Goal: Information Seeking & Learning: Learn about a topic

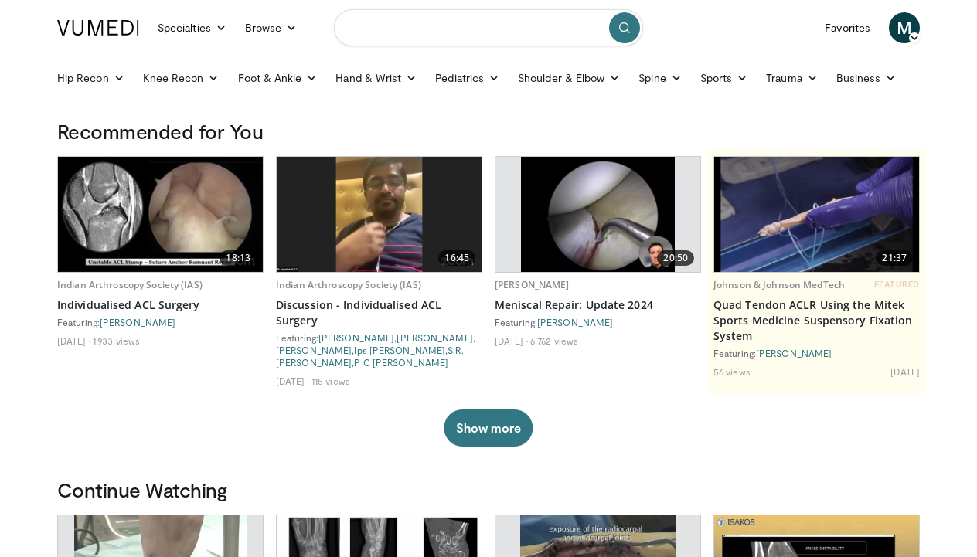
click at [429, 34] on input "Search topics, interventions" at bounding box center [488, 27] width 309 height 37
type input "**********"
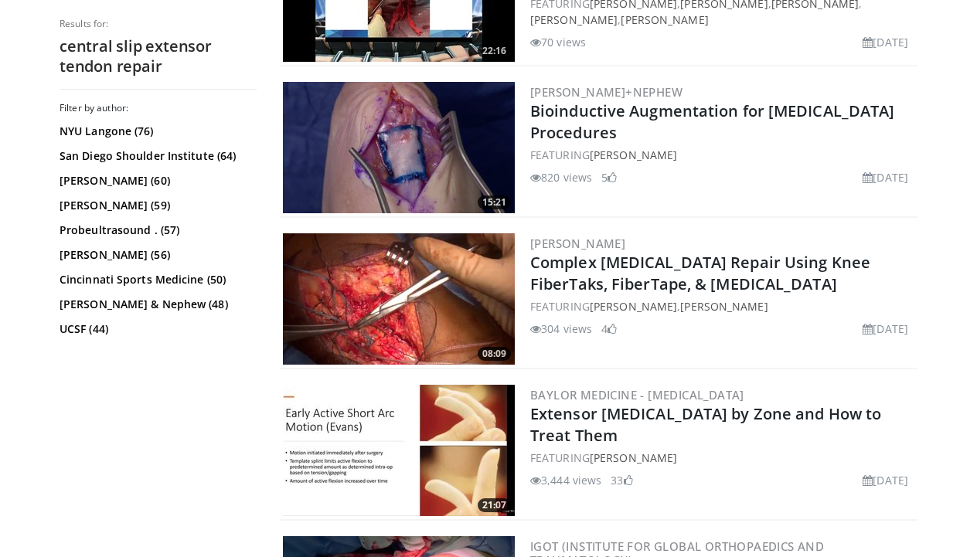
scroll to position [1318, 0]
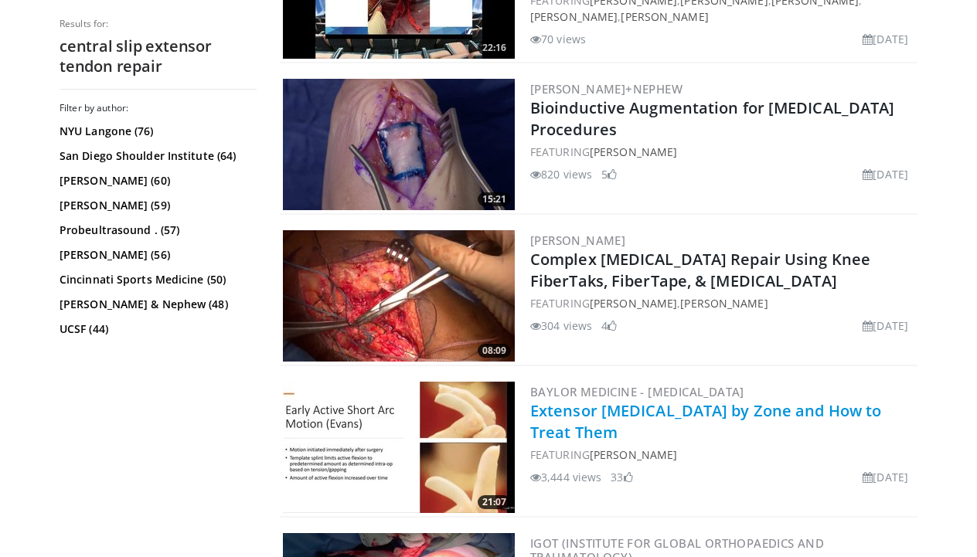
click at [615, 410] on link "Extensor [MEDICAL_DATA] by Zone and How to Treat Them" at bounding box center [705, 421] width 351 height 43
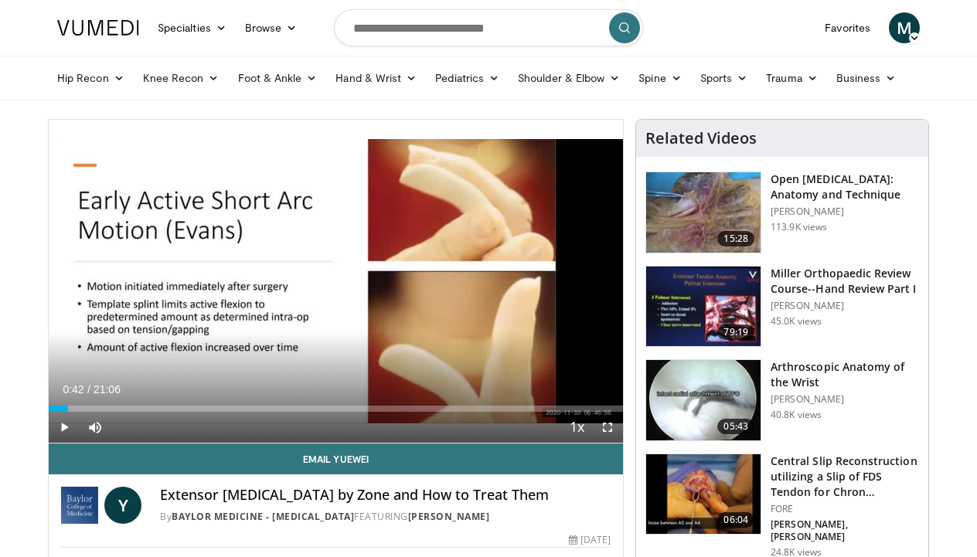
click at [68, 408] on div "Progress Bar" at bounding box center [69, 409] width 2 height 6
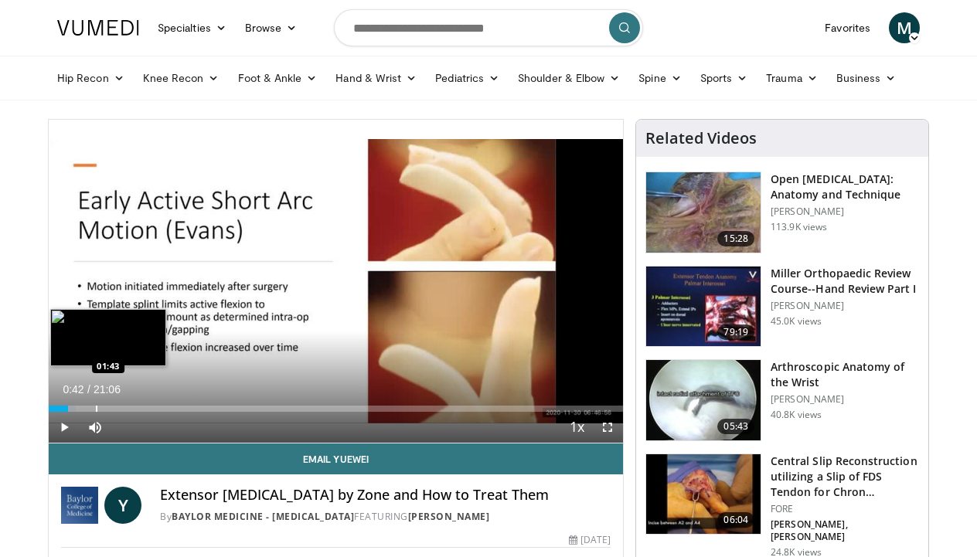
click at [96, 408] on div "Progress Bar" at bounding box center [97, 409] width 2 height 6
click at [120, 410] on div "Progress Bar" at bounding box center [121, 409] width 2 height 6
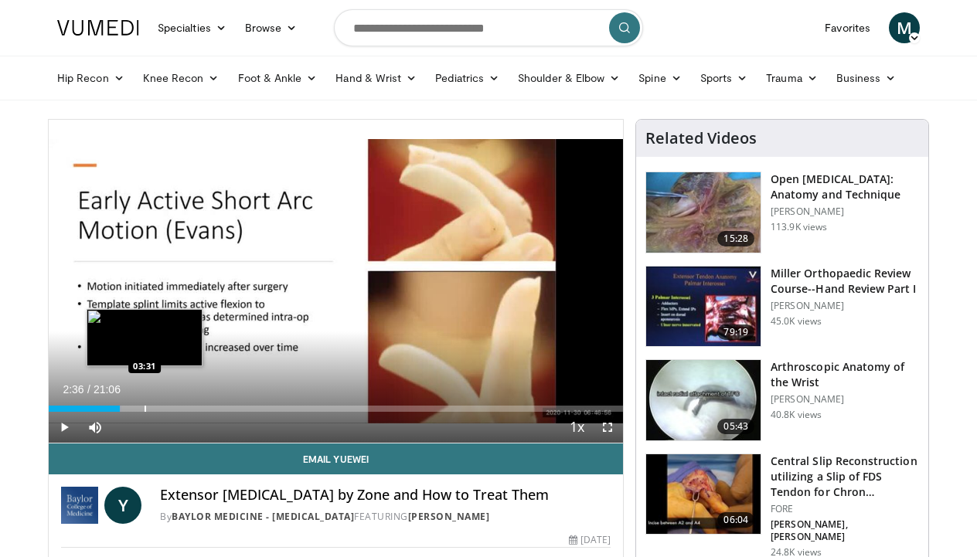
click at [145, 410] on div "Progress Bar" at bounding box center [146, 409] width 2 height 6
click at [166, 410] on div "Progress Bar" at bounding box center [167, 409] width 2 height 6
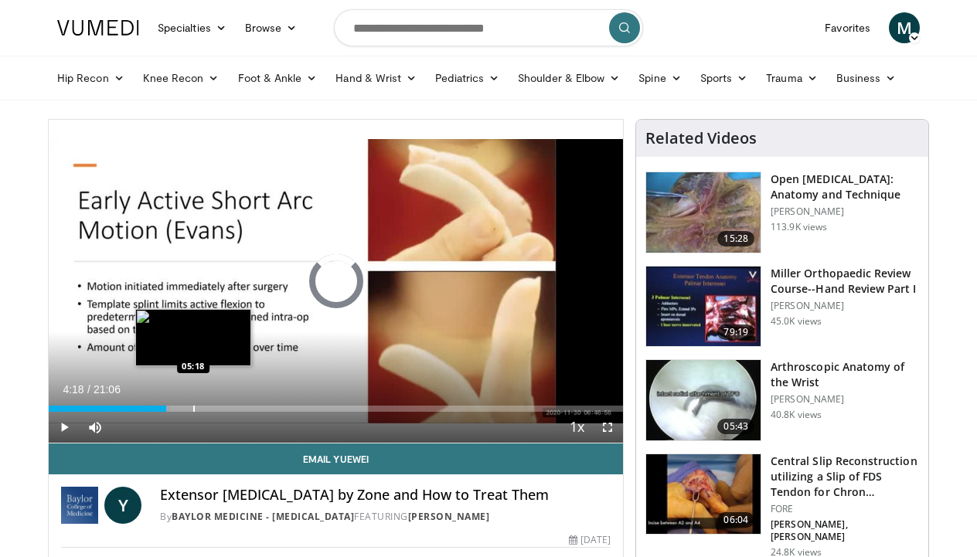
click at [193, 410] on div "Progress Bar" at bounding box center [194, 409] width 2 height 6
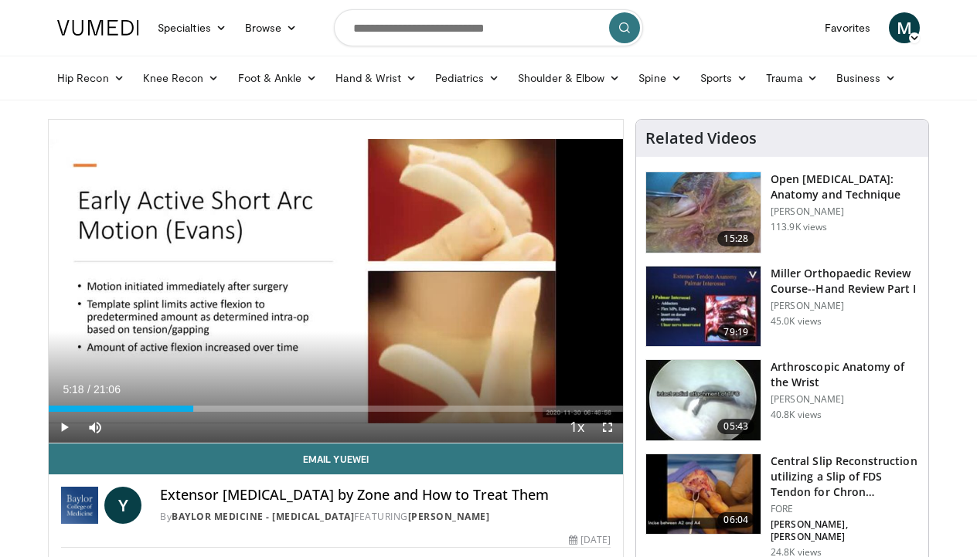
click at [608, 428] on span "Video Player" at bounding box center [607, 427] width 31 height 31
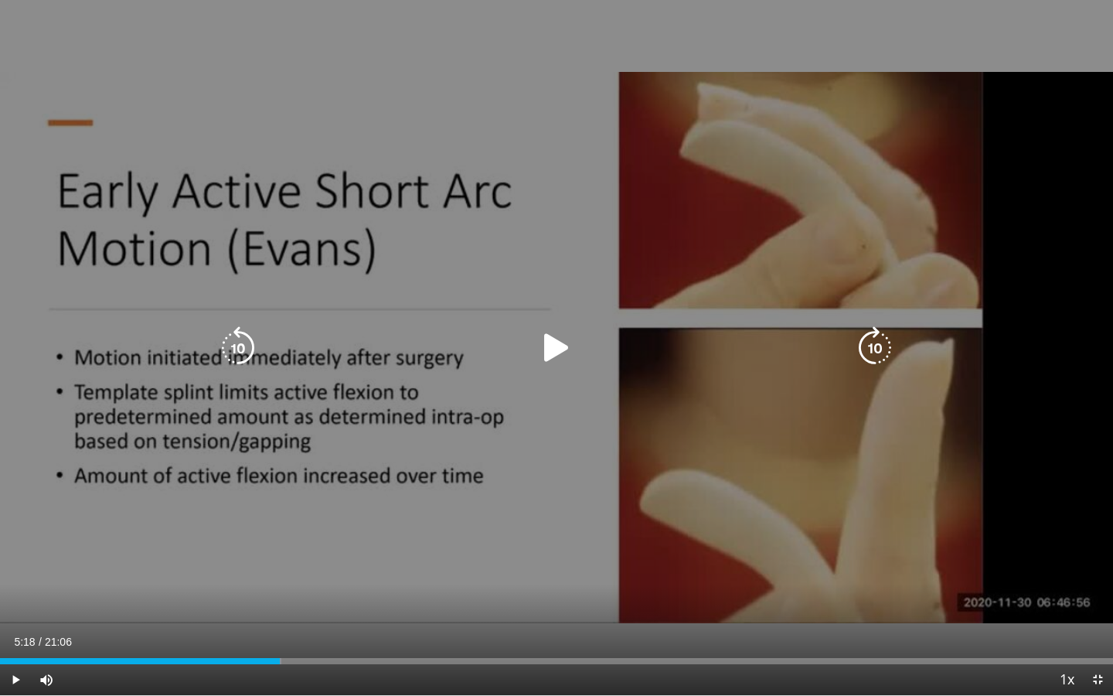
click at [557, 352] on icon "Video Player" at bounding box center [556, 347] width 43 height 43
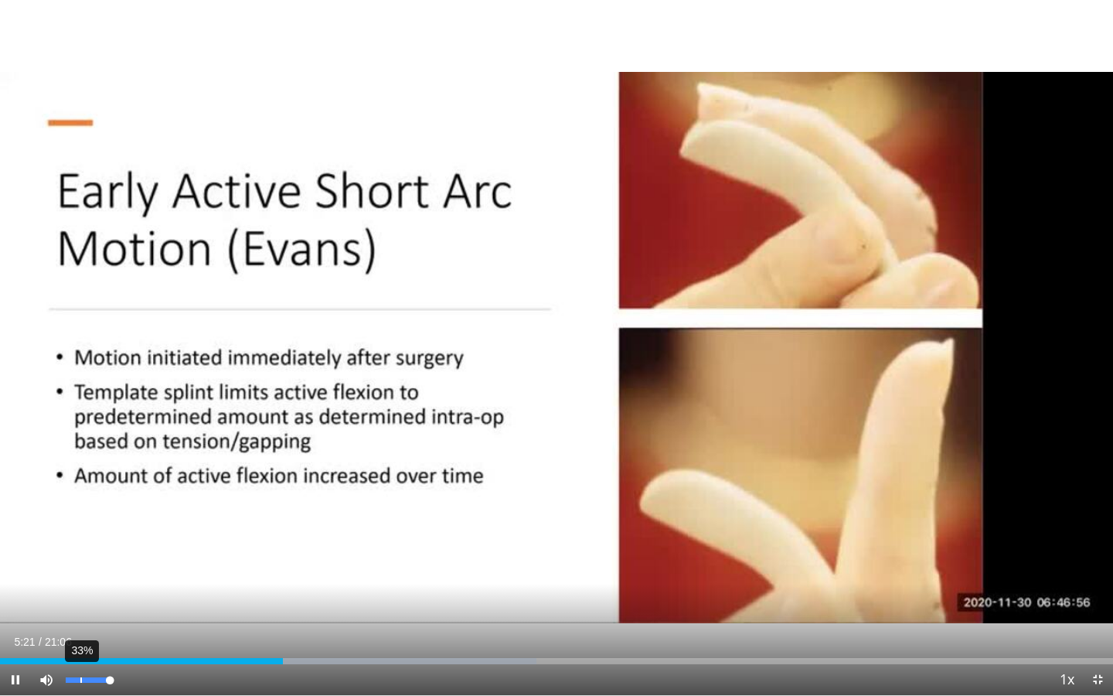
click at [80, 557] on div "33%" at bounding box center [88, 679] width 44 height 5
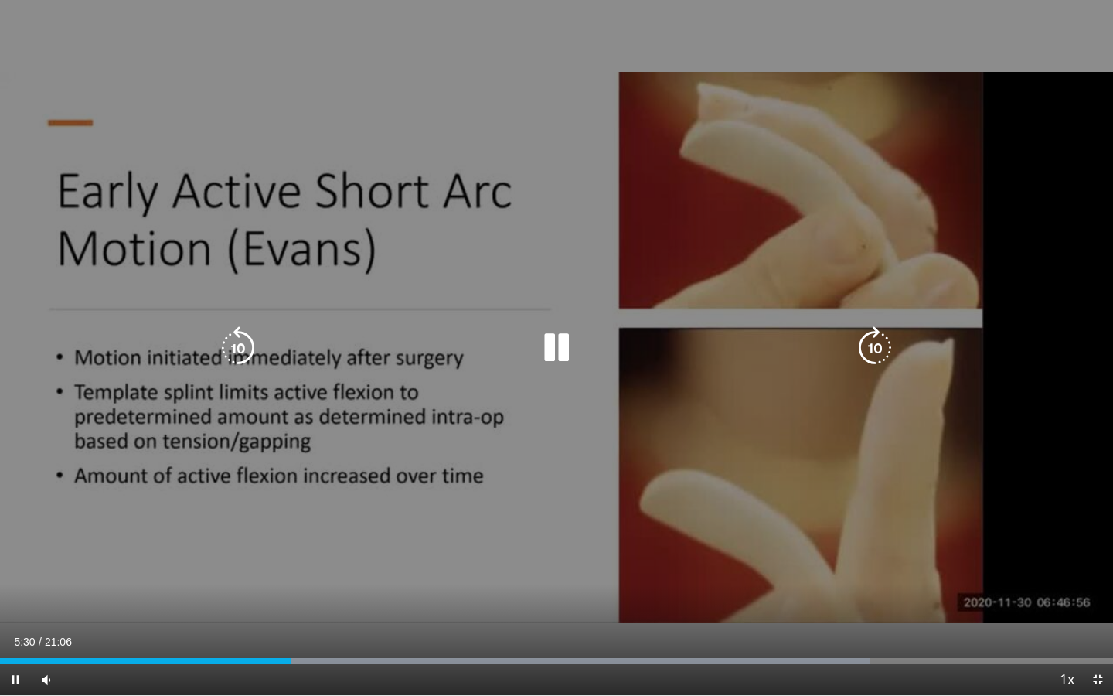
click at [880, 347] on icon "Video Player" at bounding box center [874, 347] width 43 height 43
click at [876, 346] on icon "Video Player" at bounding box center [874, 347] width 43 height 43
click at [876, 346] on div "10 seconds Tap to unmute" at bounding box center [556, 347] width 1113 height 695
click at [880, 353] on icon "Video Player" at bounding box center [874, 347] width 43 height 43
click at [558, 343] on icon "Video Player" at bounding box center [556, 347] width 43 height 43
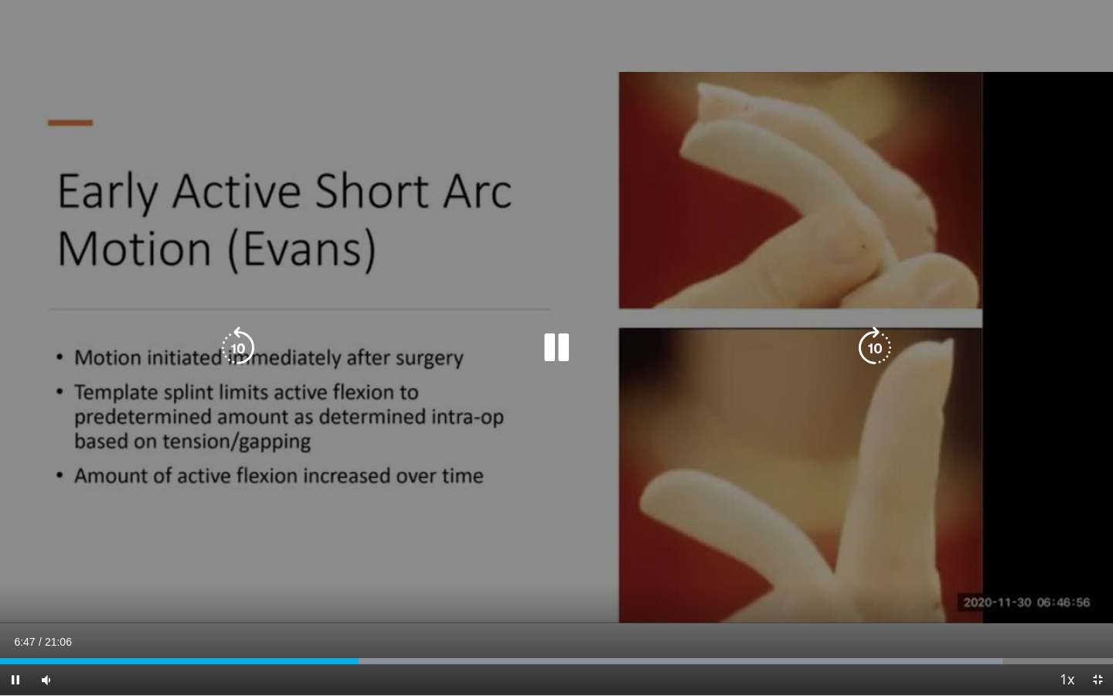
click at [872, 343] on icon "Video Player" at bounding box center [874, 347] width 43 height 43
click at [877, 349] on icon "Video Player" at bounding box center [874, 347] width 43 height 43
click at [873, 352] on icon "Video Player" at bounding box center [874, 347] width 43 height 43
click at [873, 351] on icon "Video Player" at bounding box center [874, 347] width 43 height 43
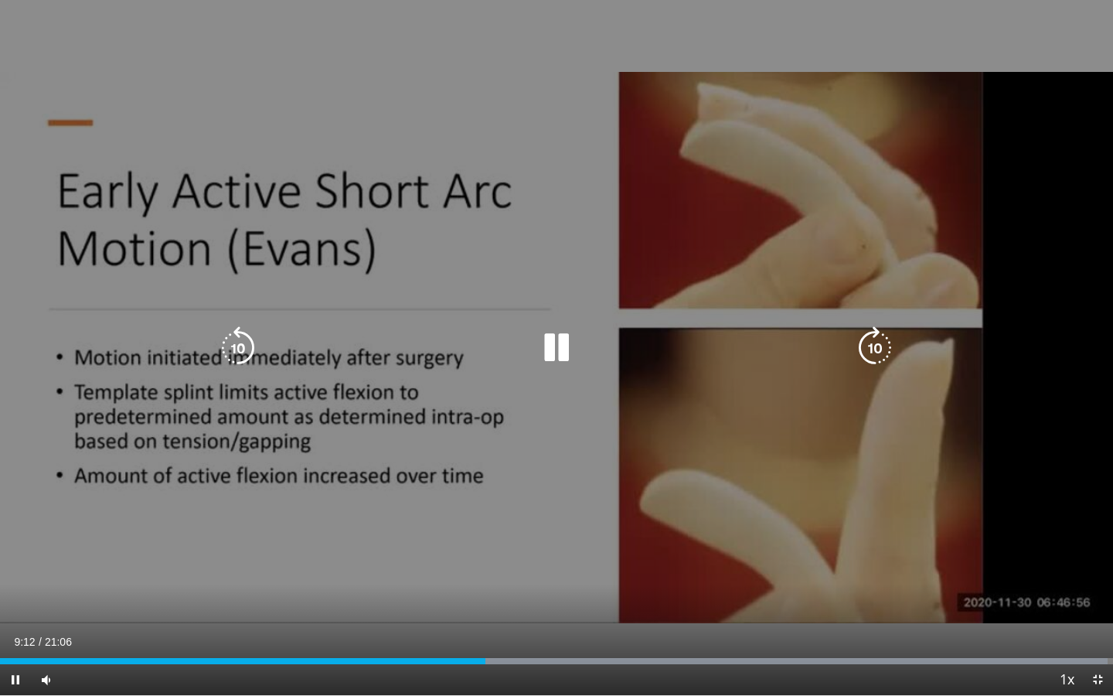
click at [879, 342] on icon "Video Player" at bounding box center [874, 347] width 43 height 43
click at [880, 345] on icon "Video Player" at bounding box center [874, 347] width 43 height 43
click at [880, 346] on icon "Video Player" at bounding box center [874, 347] width 43 height 43
click at [872, 346] on icon "Video Player" at bounding box center [874, 347] width 43 height 43
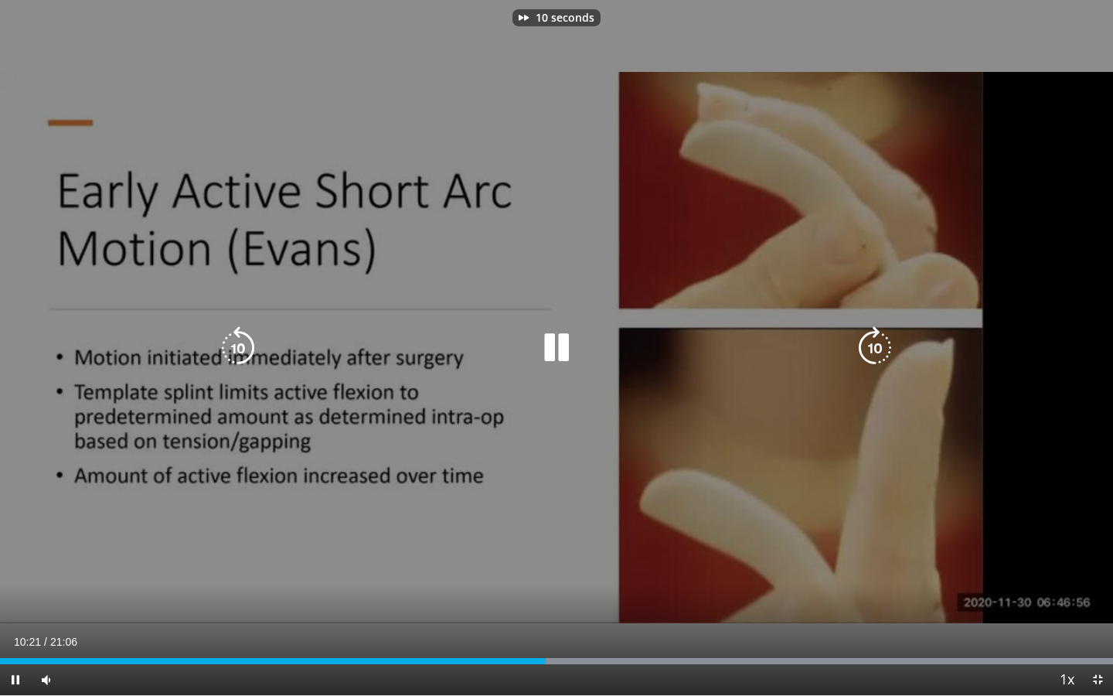
click at [872, 346] on icon "Video Player" at bounding box center [874, 347] width 43 height 43
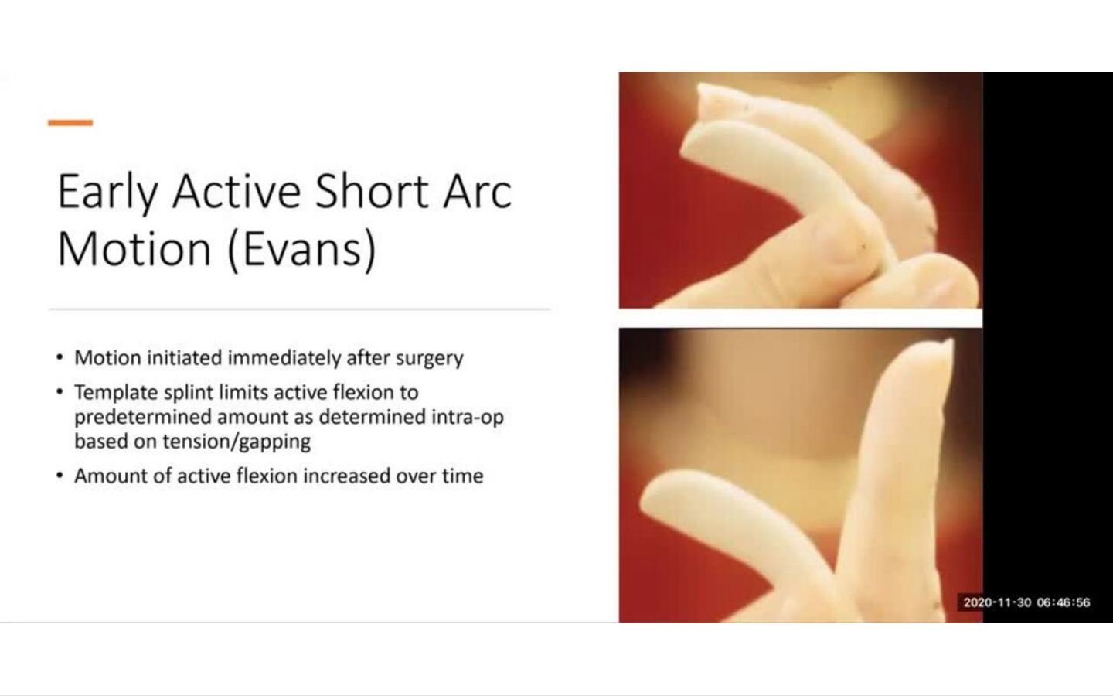
click at [872, 346] on div "40 seconds Tap to unmute" at bounding box center [556, 347] width 1113 height 695
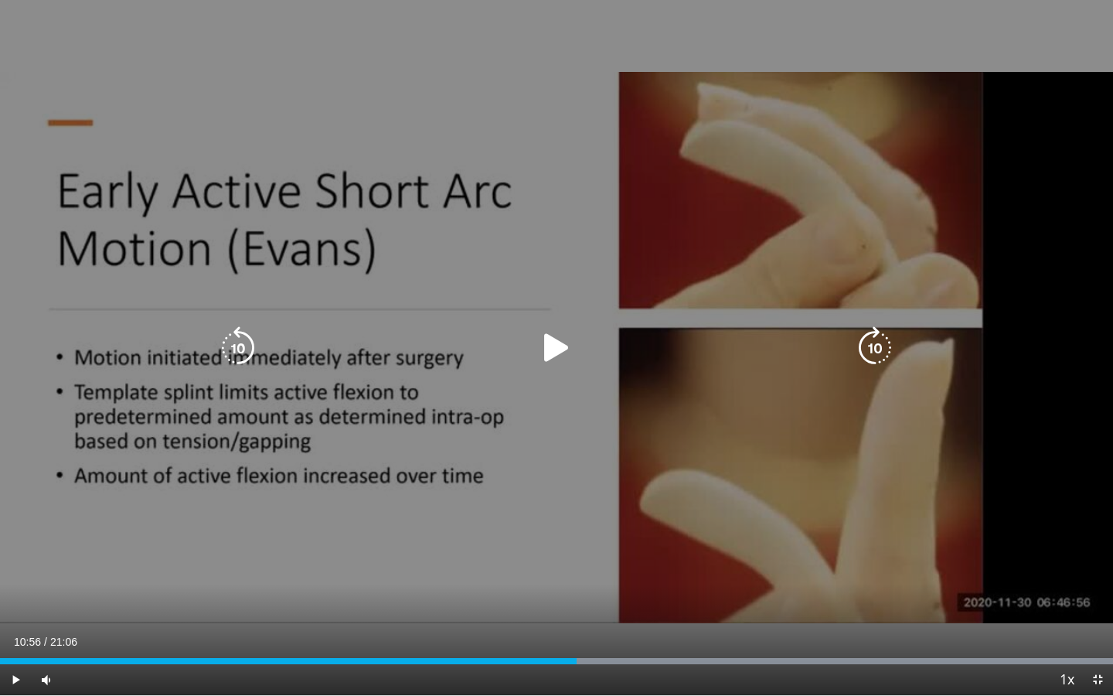
click at [542, 329] on icon "Video Player" at bounding box center [556, 347] width 43 height 43
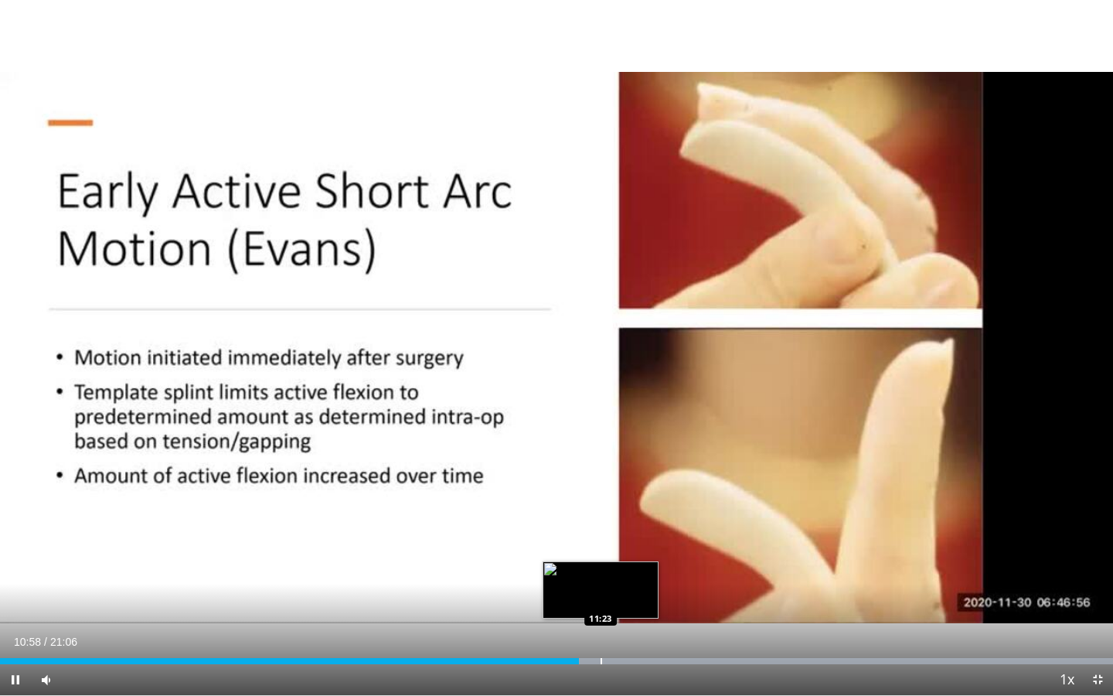
click at [601, 557] on div "Progress Bar" at bounding box center [602, 661] width 2 height 6
click at [645, 557] on div "Progress Bar" at bounding box center [646, 661] width 2 height 6
click at [616, 557] on div "Loaded : 99.99% 12:15 11:42" at bounding box center [556, 661] width 1113 height 6
click at [976, 557] on span "Video Player" at bounding box center [1097, 679] width 31 height 31
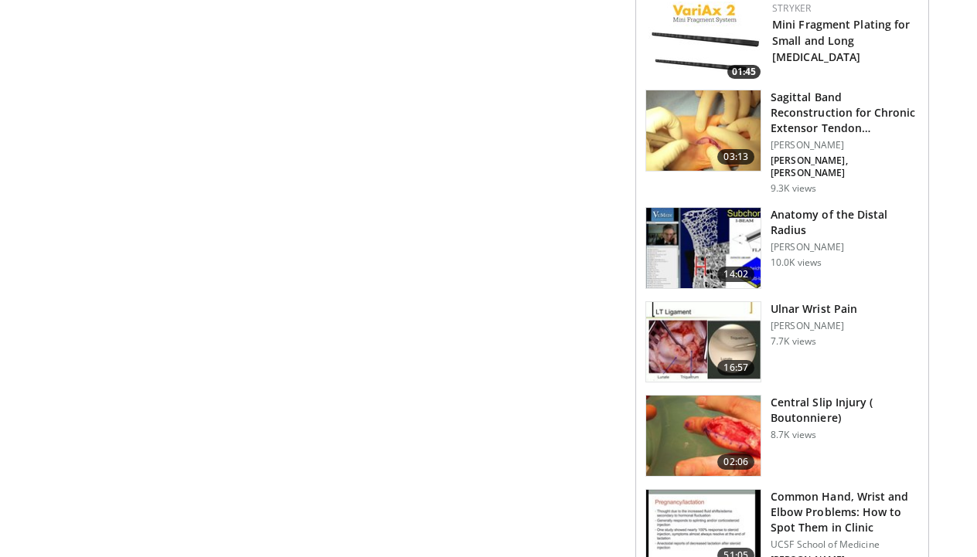
scroll to position [960, 0]
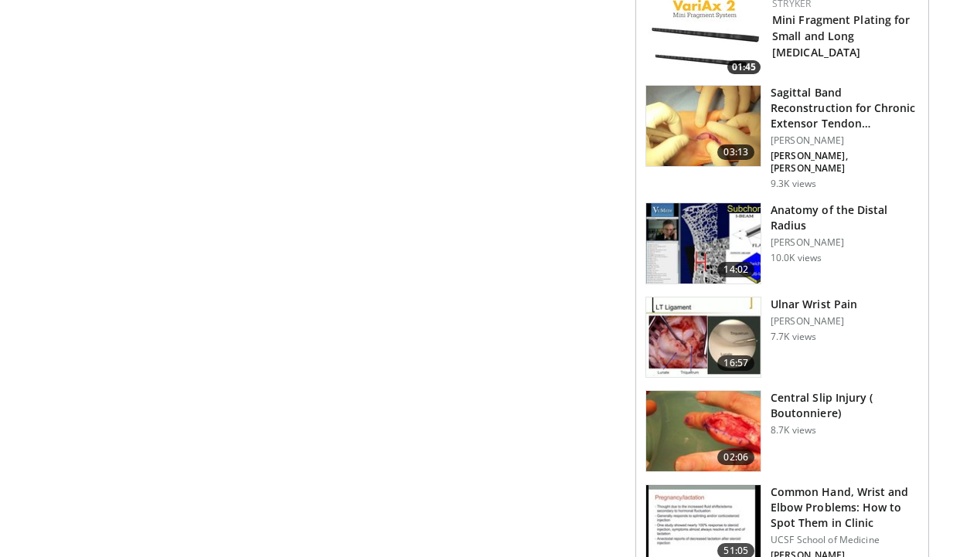
click at [696, 398] on img at bounding box center [703, 431] width 114 height 80
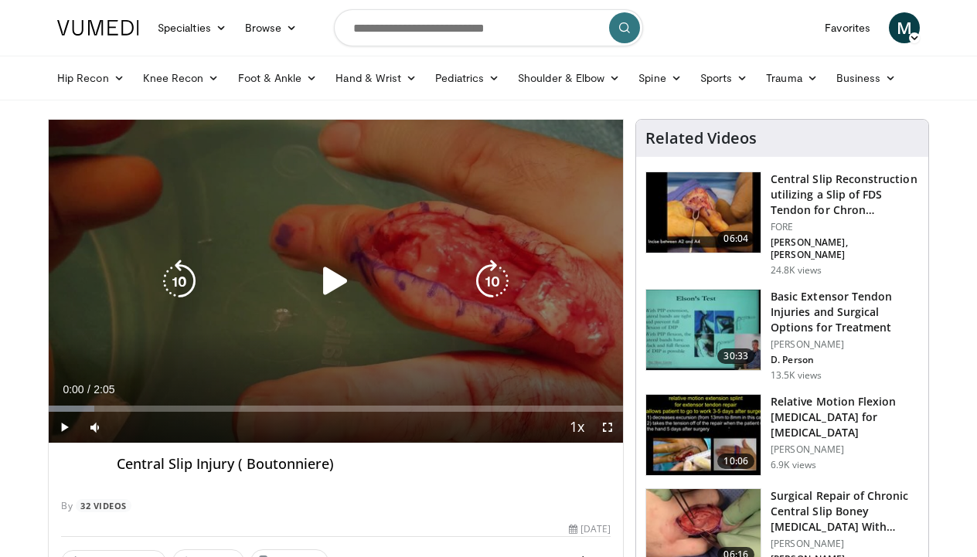
click at [342, 284] on icon "Video Player" at bounding box center [335, 281] width 43 height 43
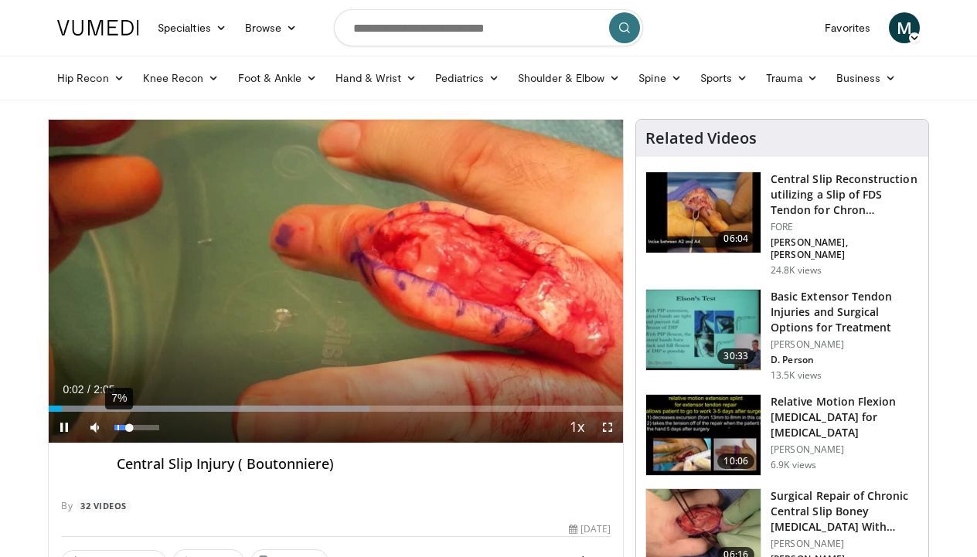
click at [118, 428] on div "7%" at bounding box center [136, 427] width 44 height 5
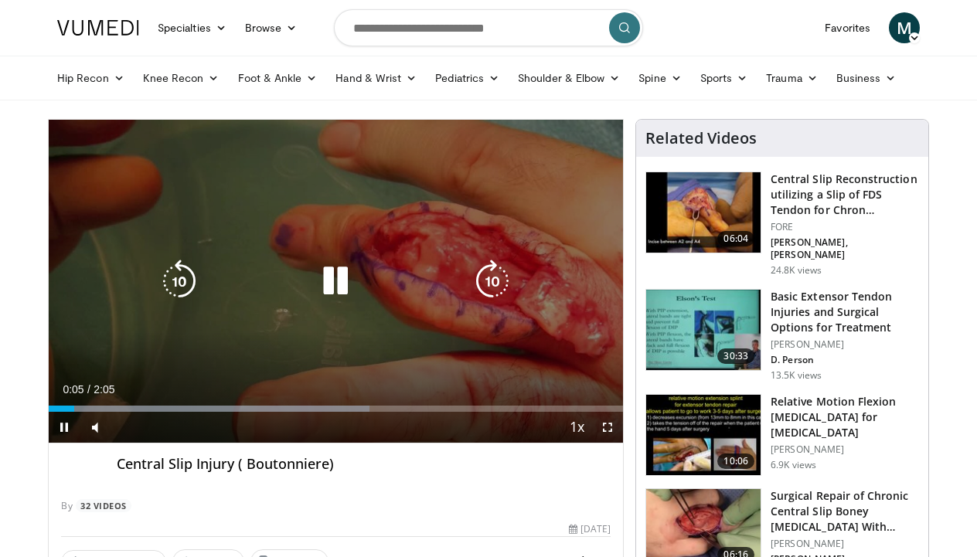
click at [502, 283] on icon "Video Player" at bounding box center [492, 281] width 43 height 43
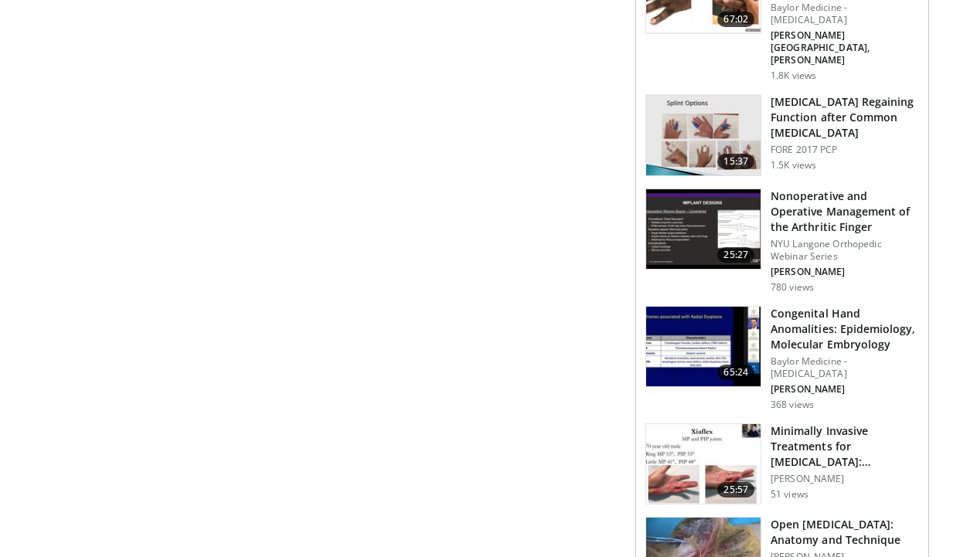
scroll to position [1213, 0]
